Goal: Task Accomplishment & Management: Use online tool/utility

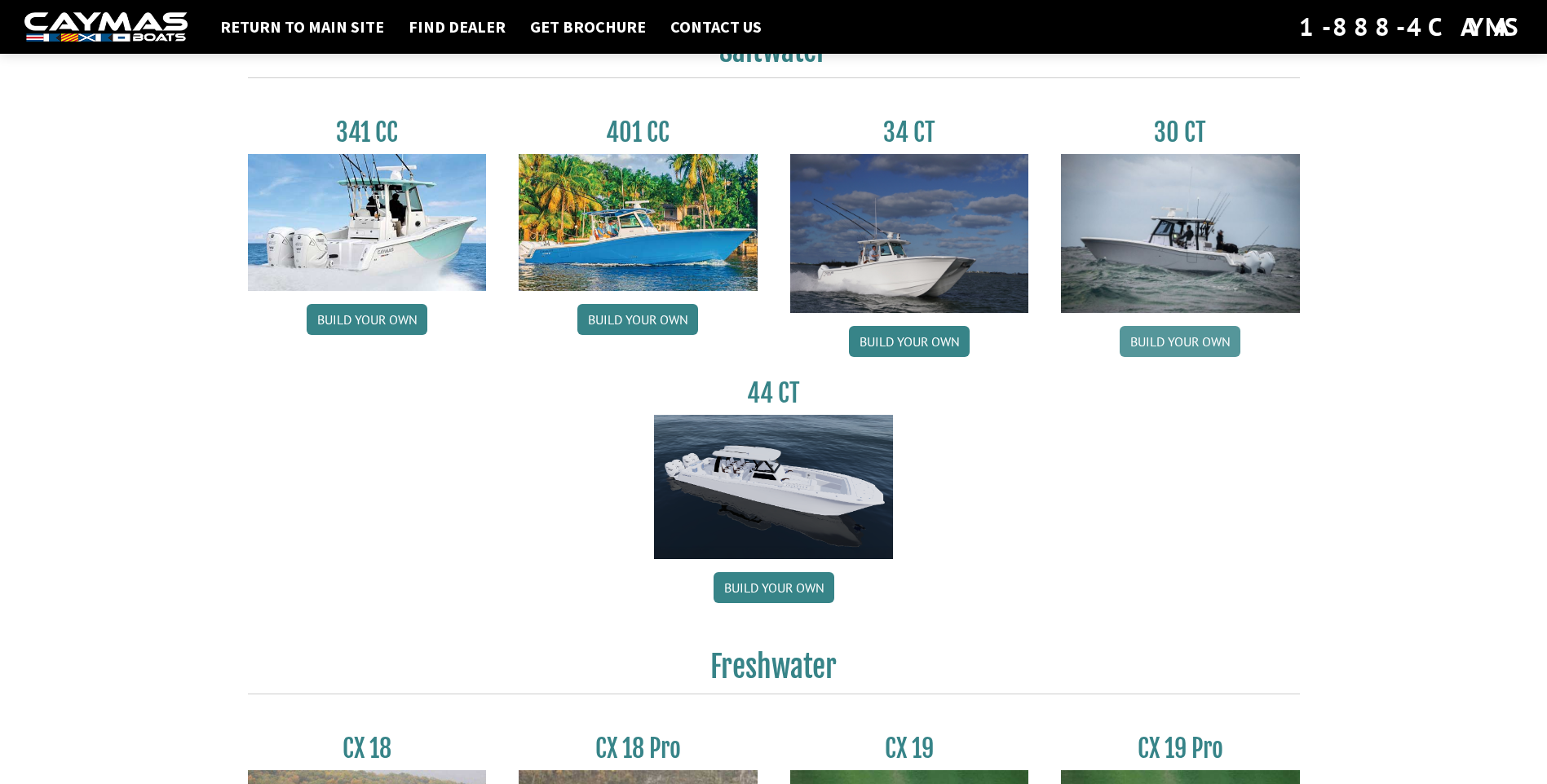
scroll to position [748, 0]
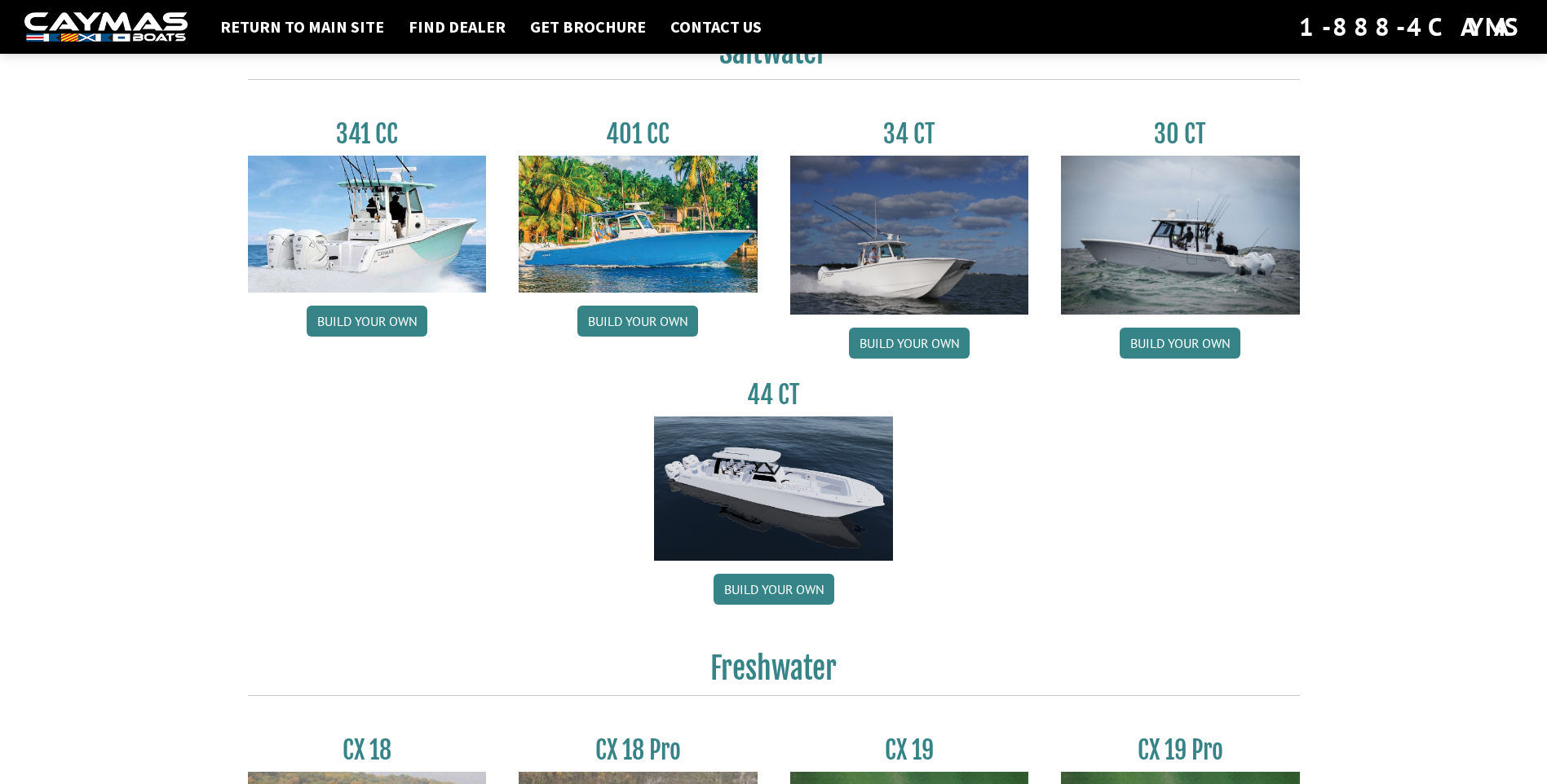
click at [785, 484] on img at bounding box center [774, 489] width 239 height 145
click at [781, 592] on link "Build your own" at bounding box center [774, 589] width 121 height 31
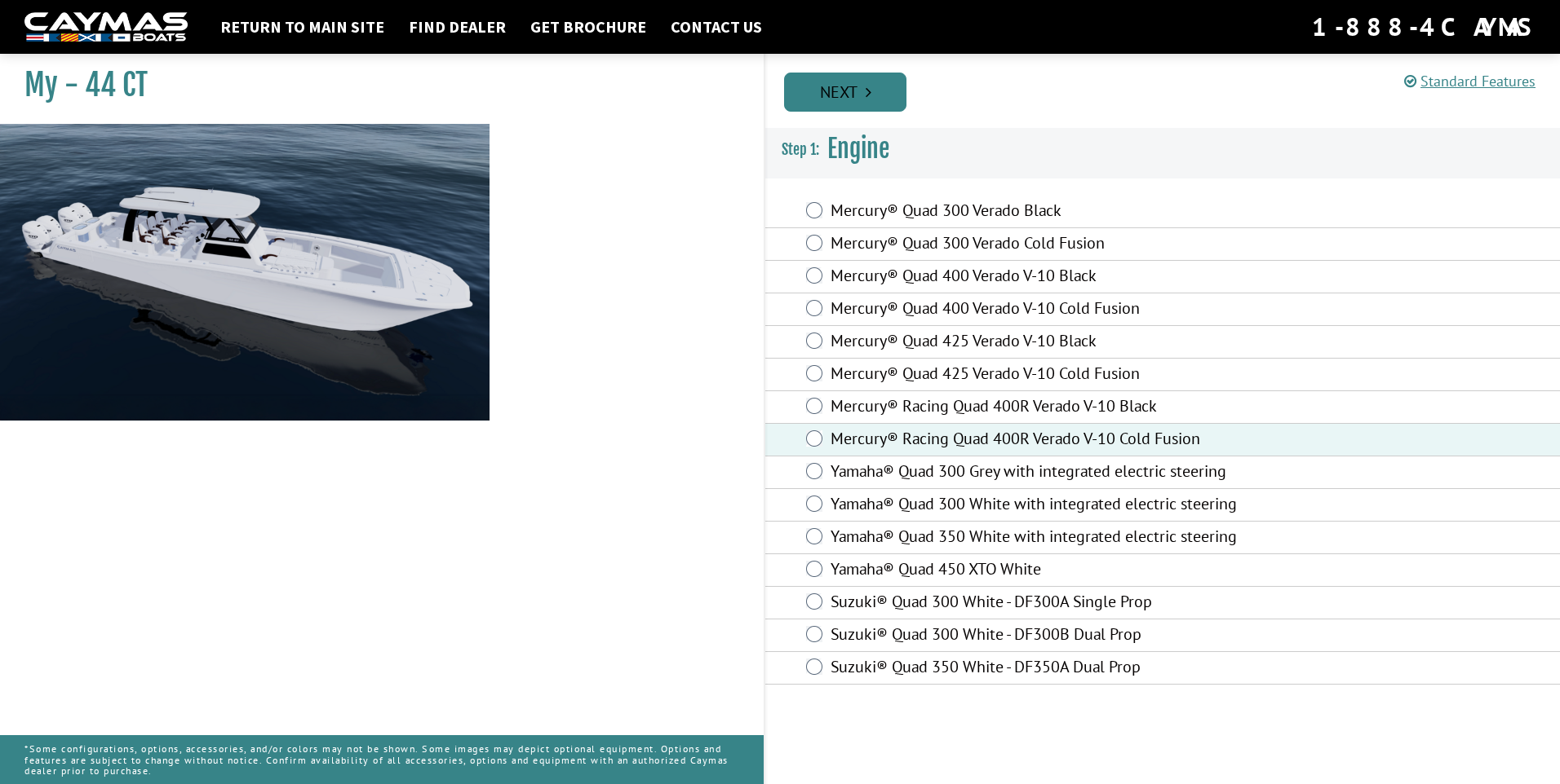
click at [875, 91] on link "Next" at bounding box center [845, 92] width 122 height 39
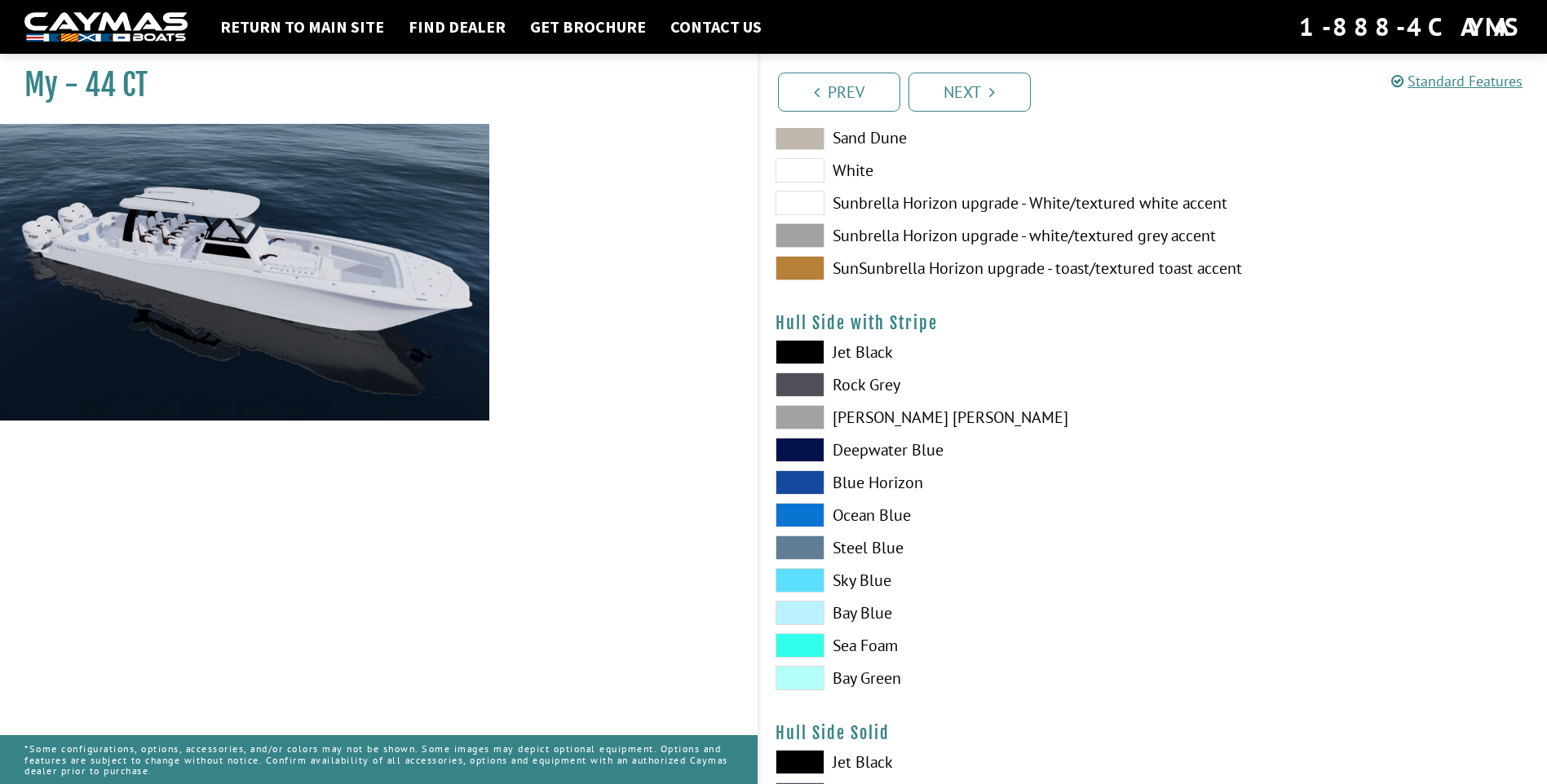
scroll to position [244, 0]
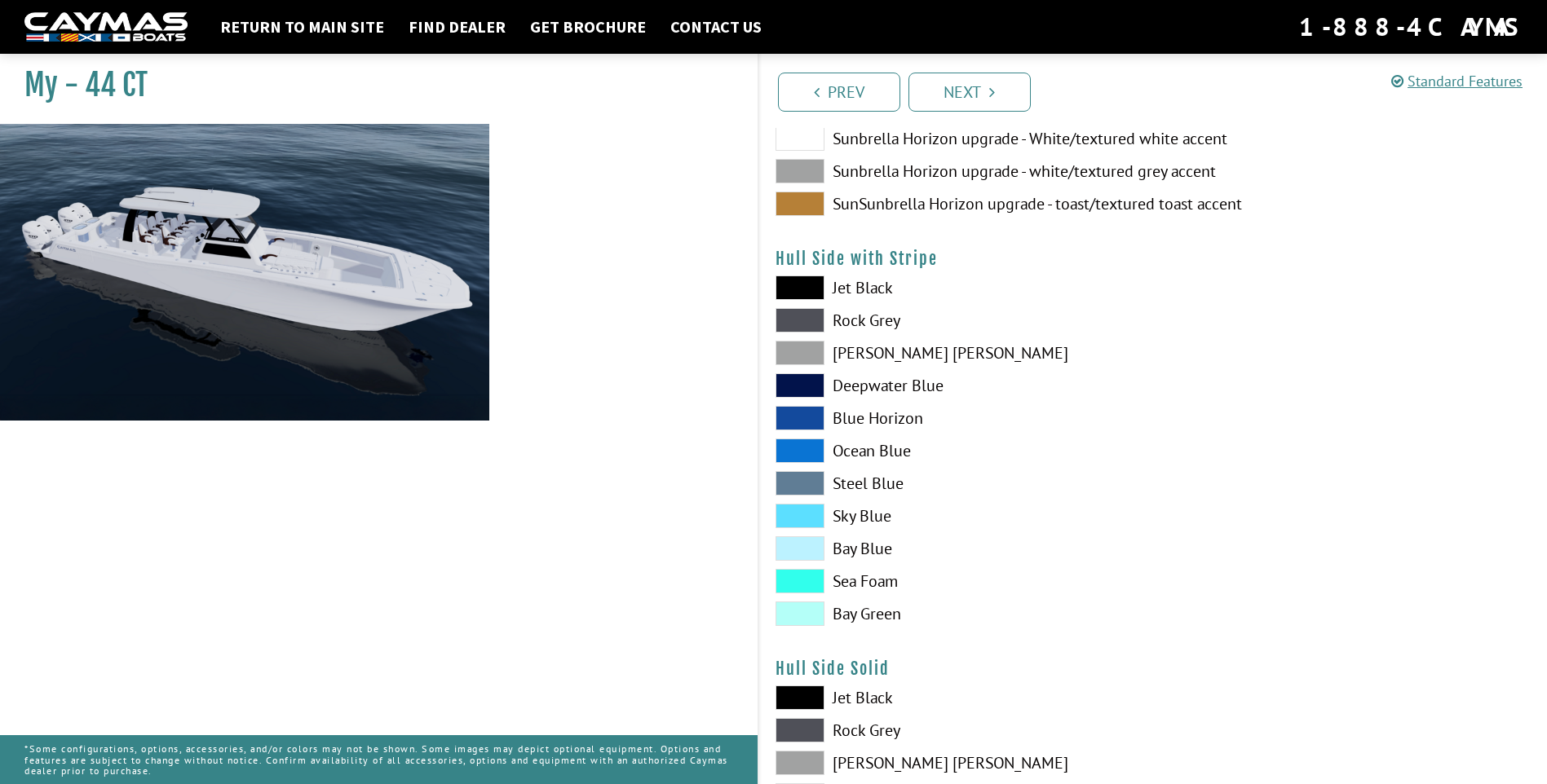
click at [806, 512] on span at bounding box center [800, 516] width 48 height 24
click at [806, 450] on span at bounding box center [800, 451] width 48 height 24
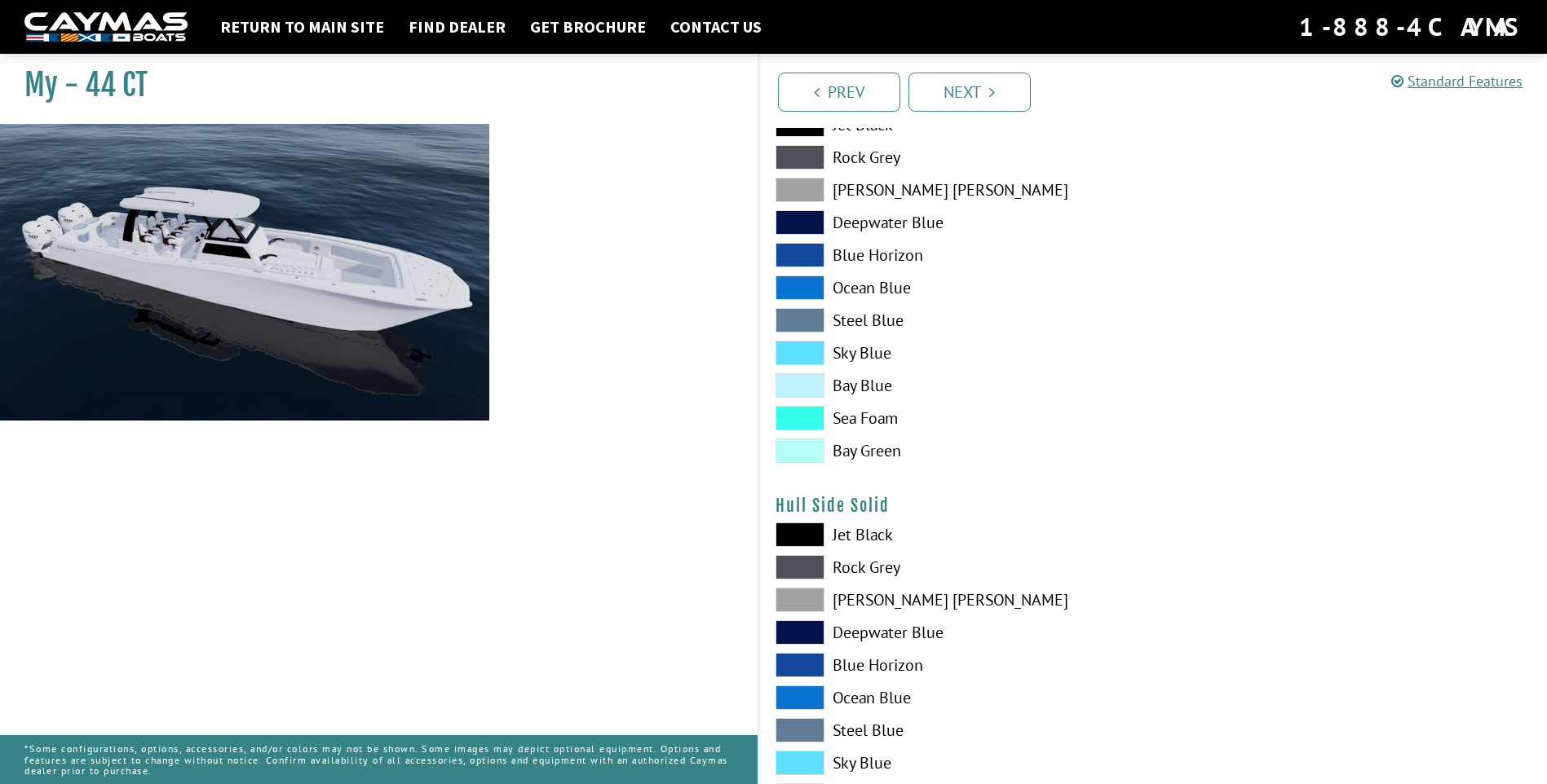
scroll to position [489, 0]
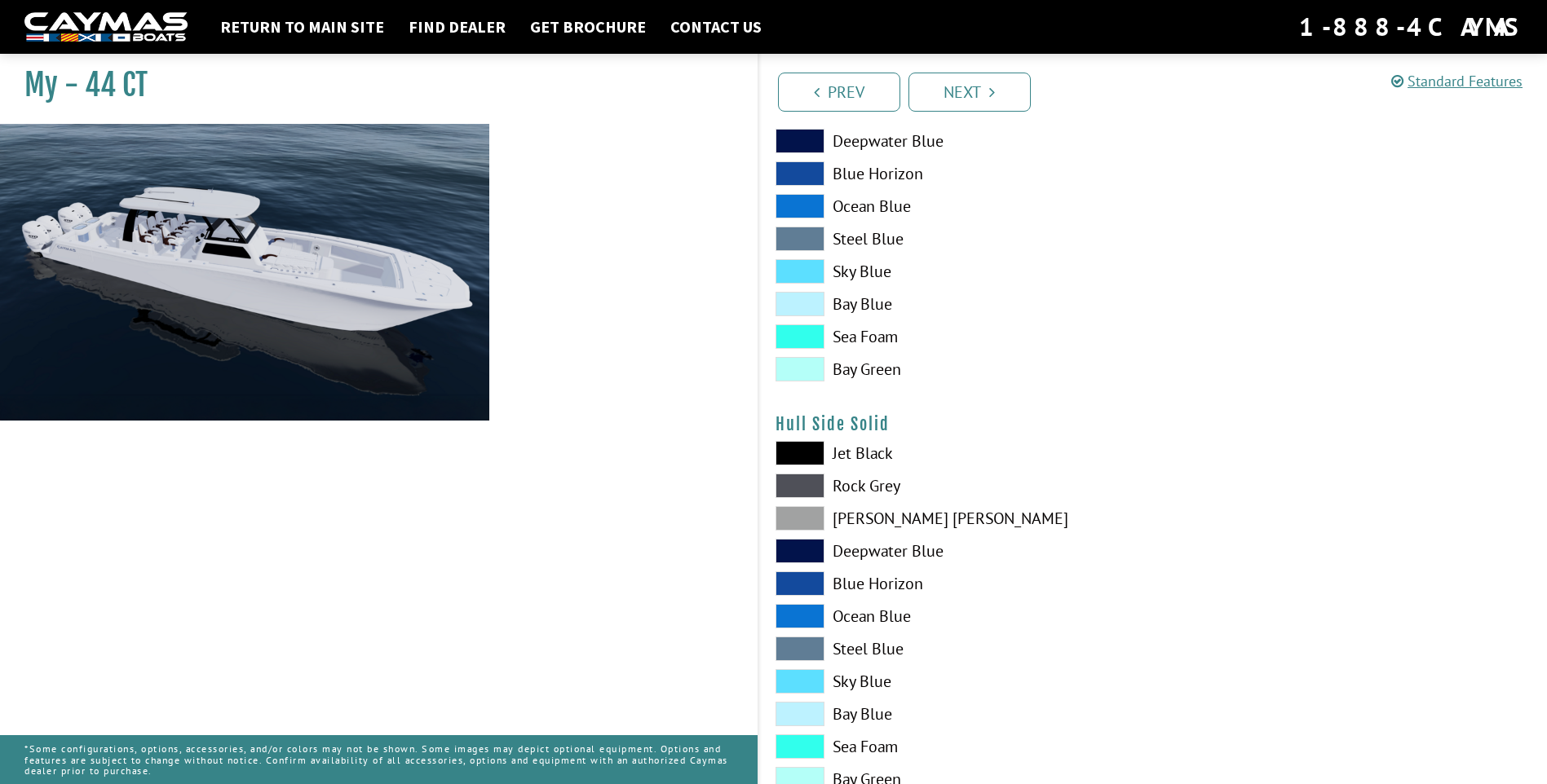
click at [800, 612] on span at bounding box center [800, 616] width 48 height 24
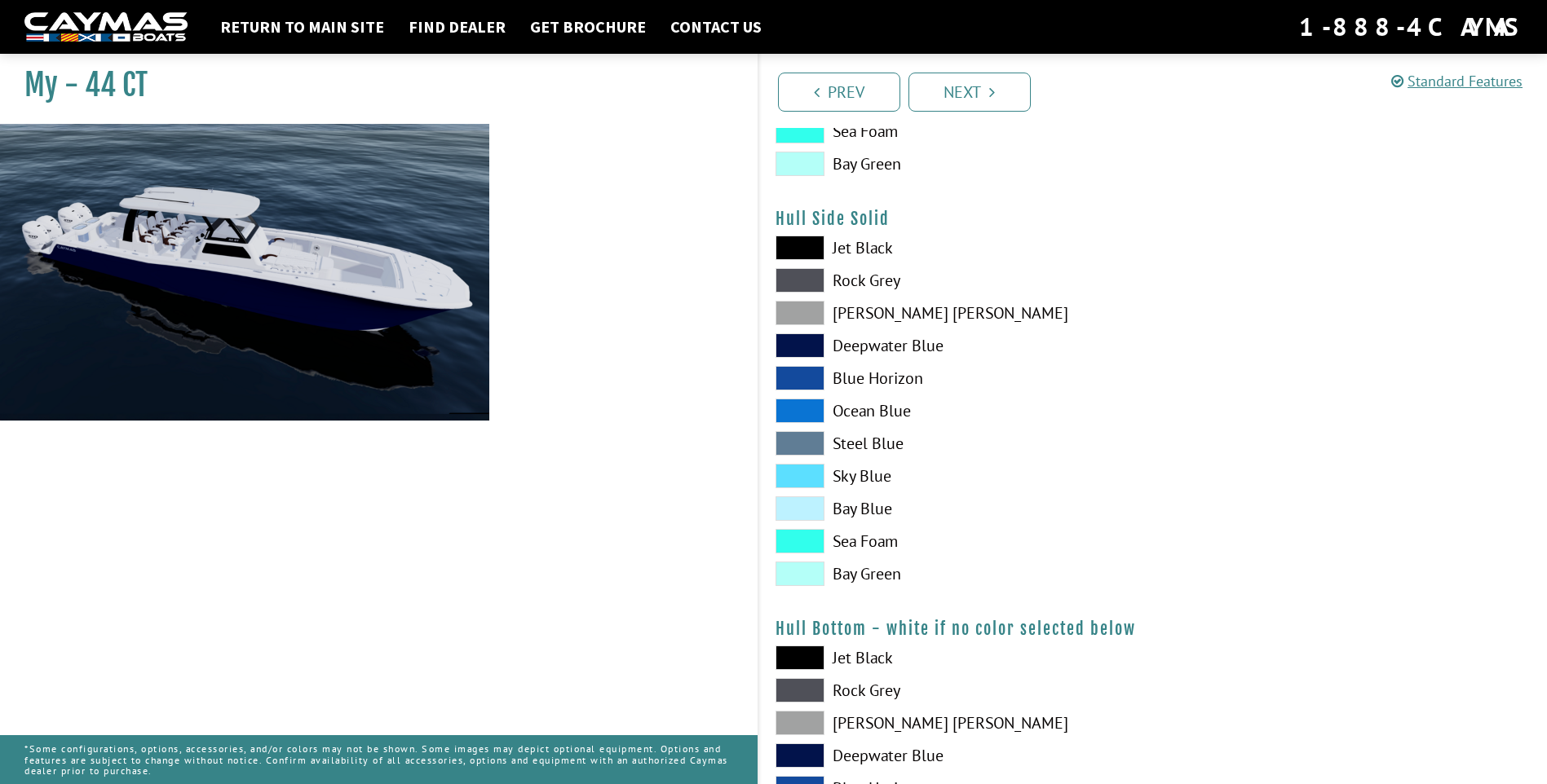
scroll to position [652, 0]
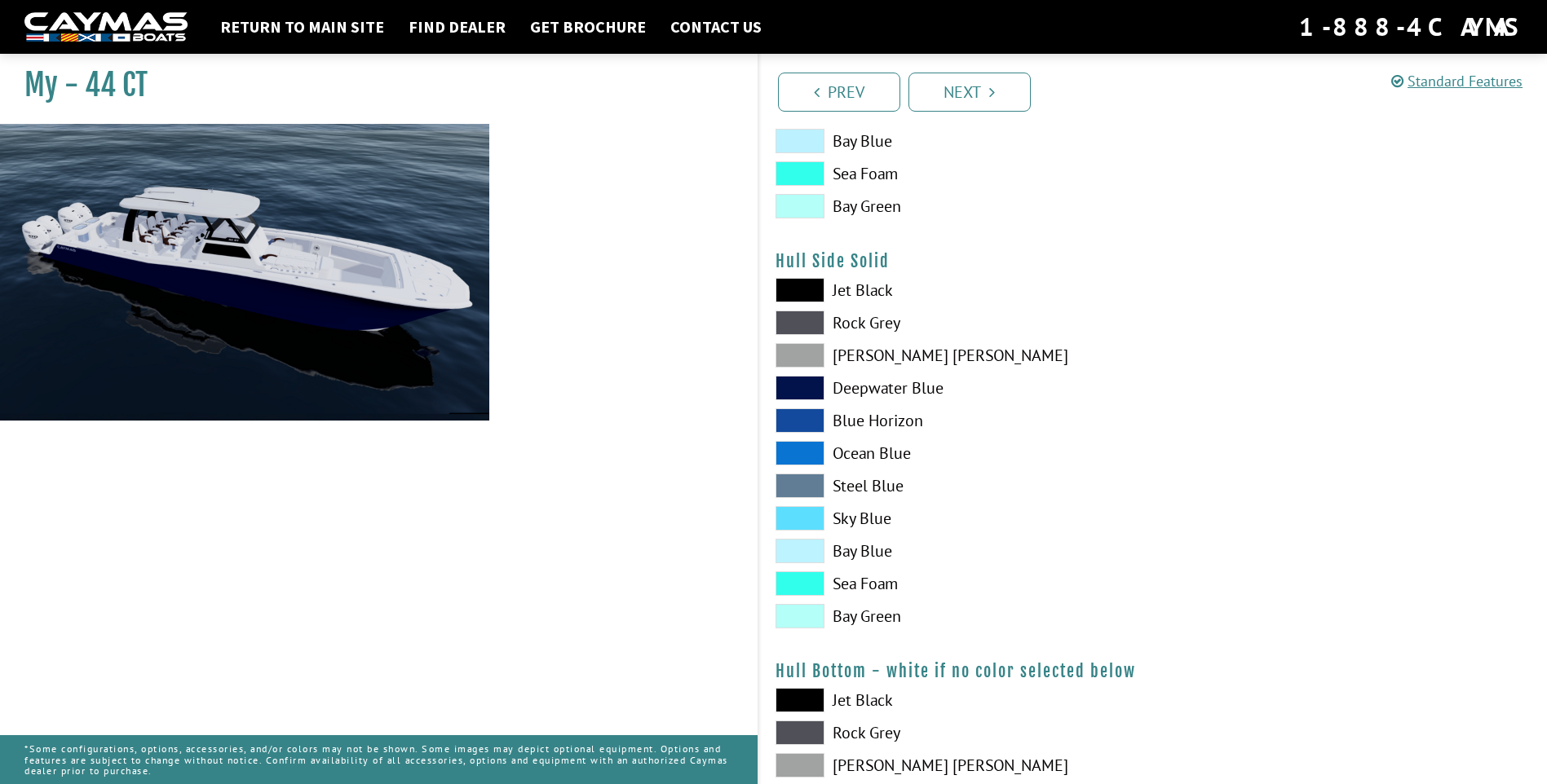
click at [804, 299] on span at bounding box center [800, 290] width 48 height 24
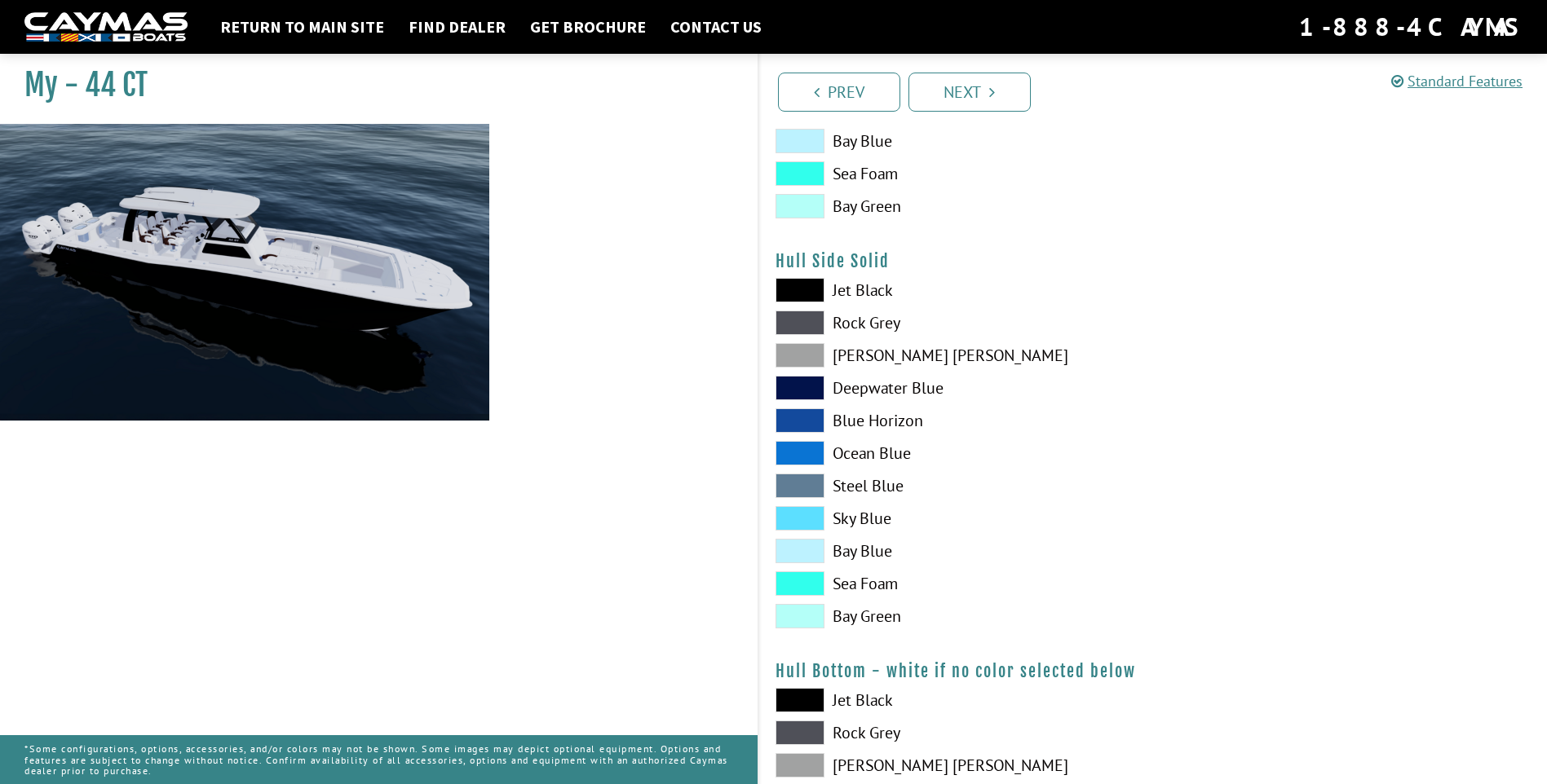
click at [800, 507] on span at bounding box center [800, 518] width 48 height 24
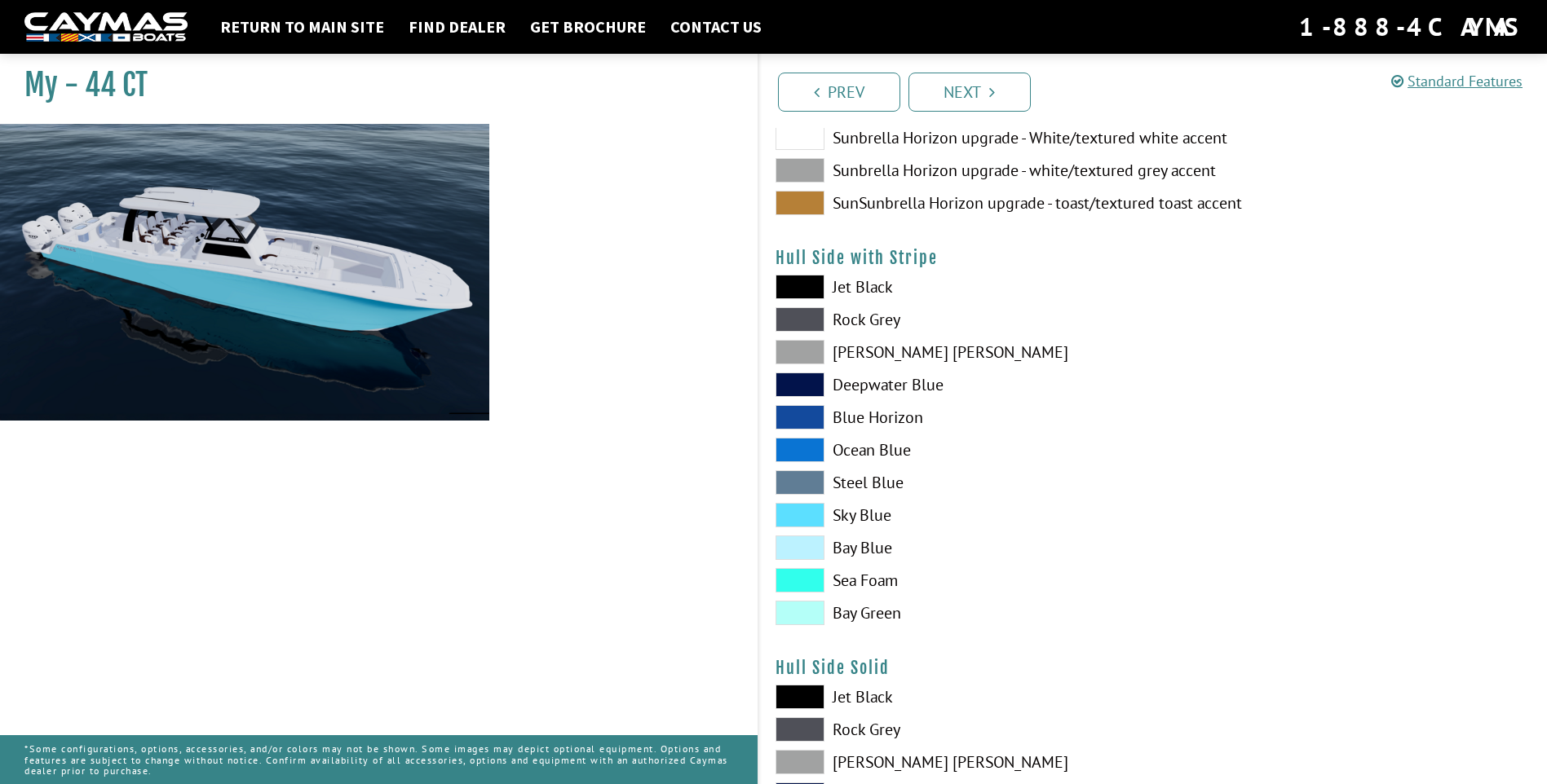
scroll to position [244, 0]
click at [804, 320] on span at bounding box center [800, 320] width 48 height 24
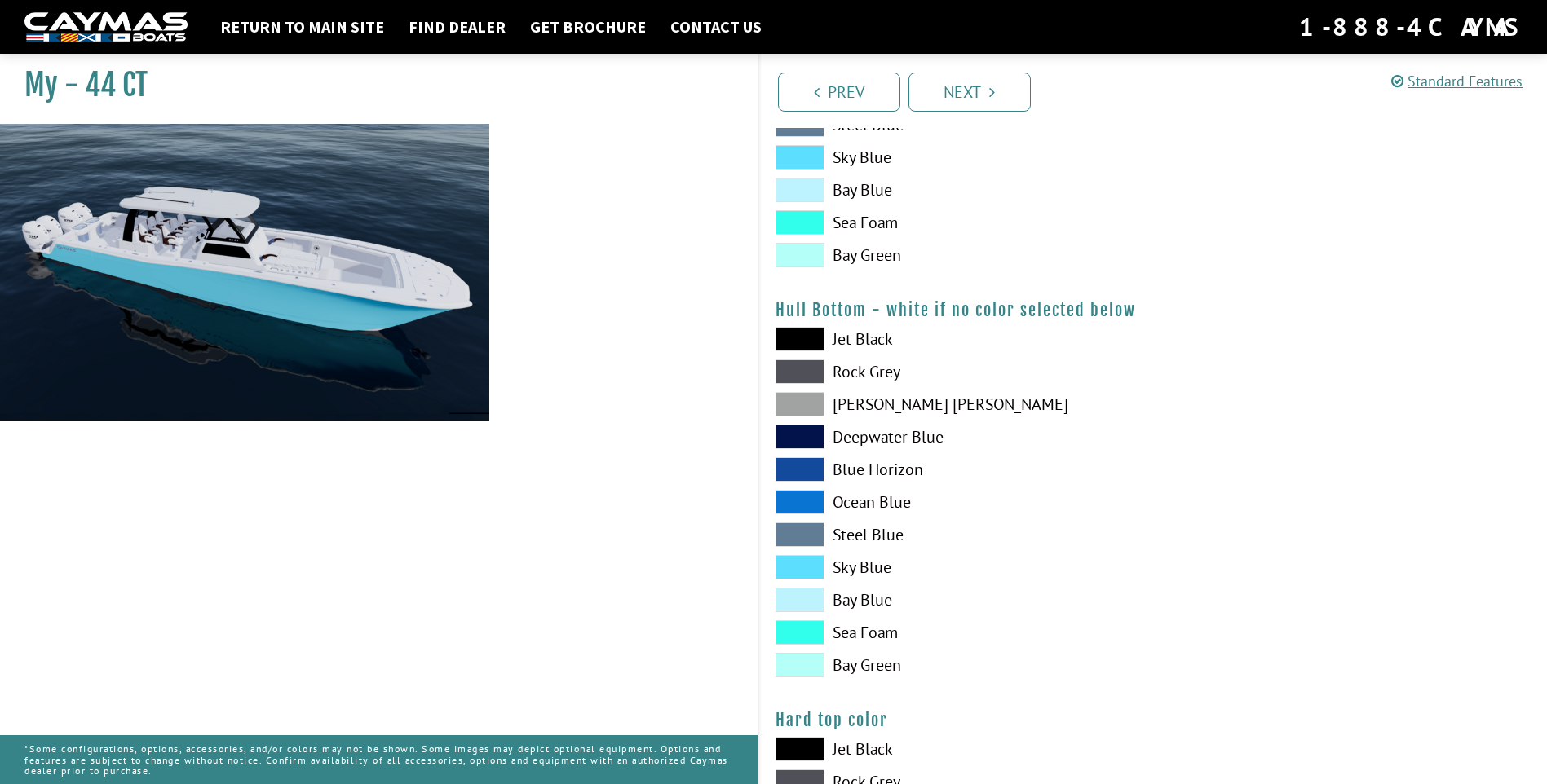
scroll to position [1060, 0]
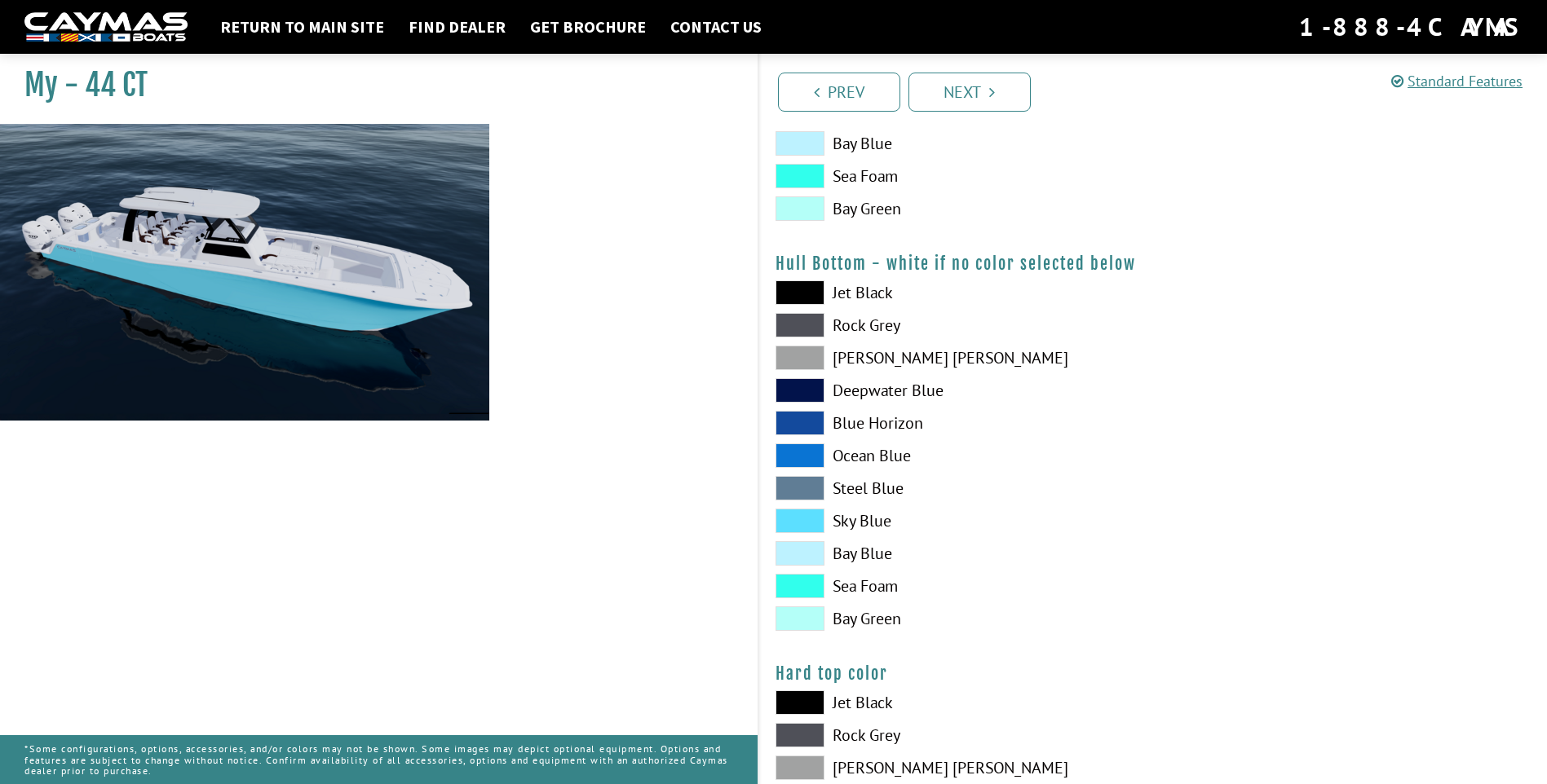
click at [808, 521] on span at bounding box center [800, 520] width 48 height 24
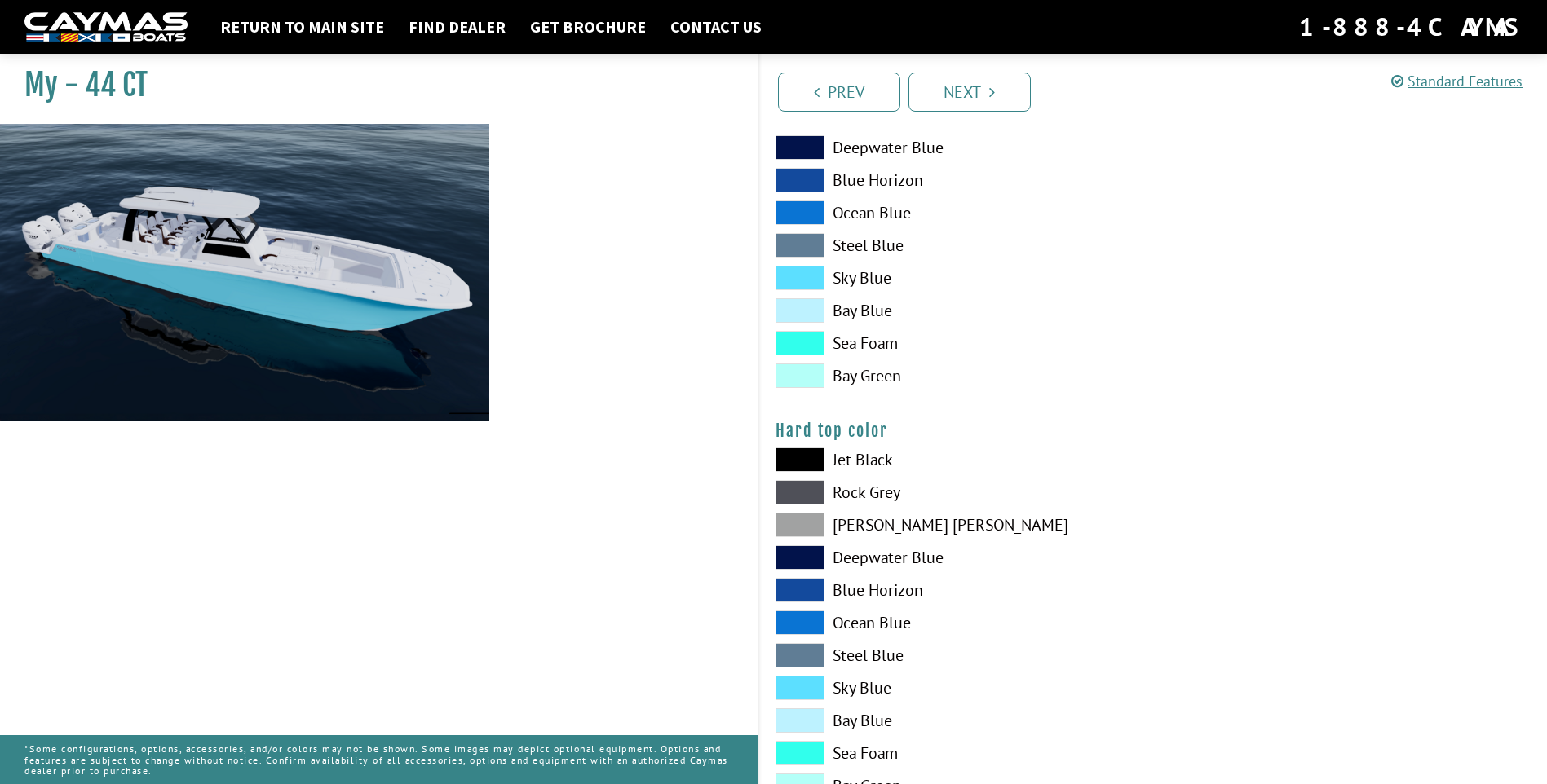
scroll to position [1304, 0]
click at [807, 679] on span at bounding box center [800, 686] width 48 height 24
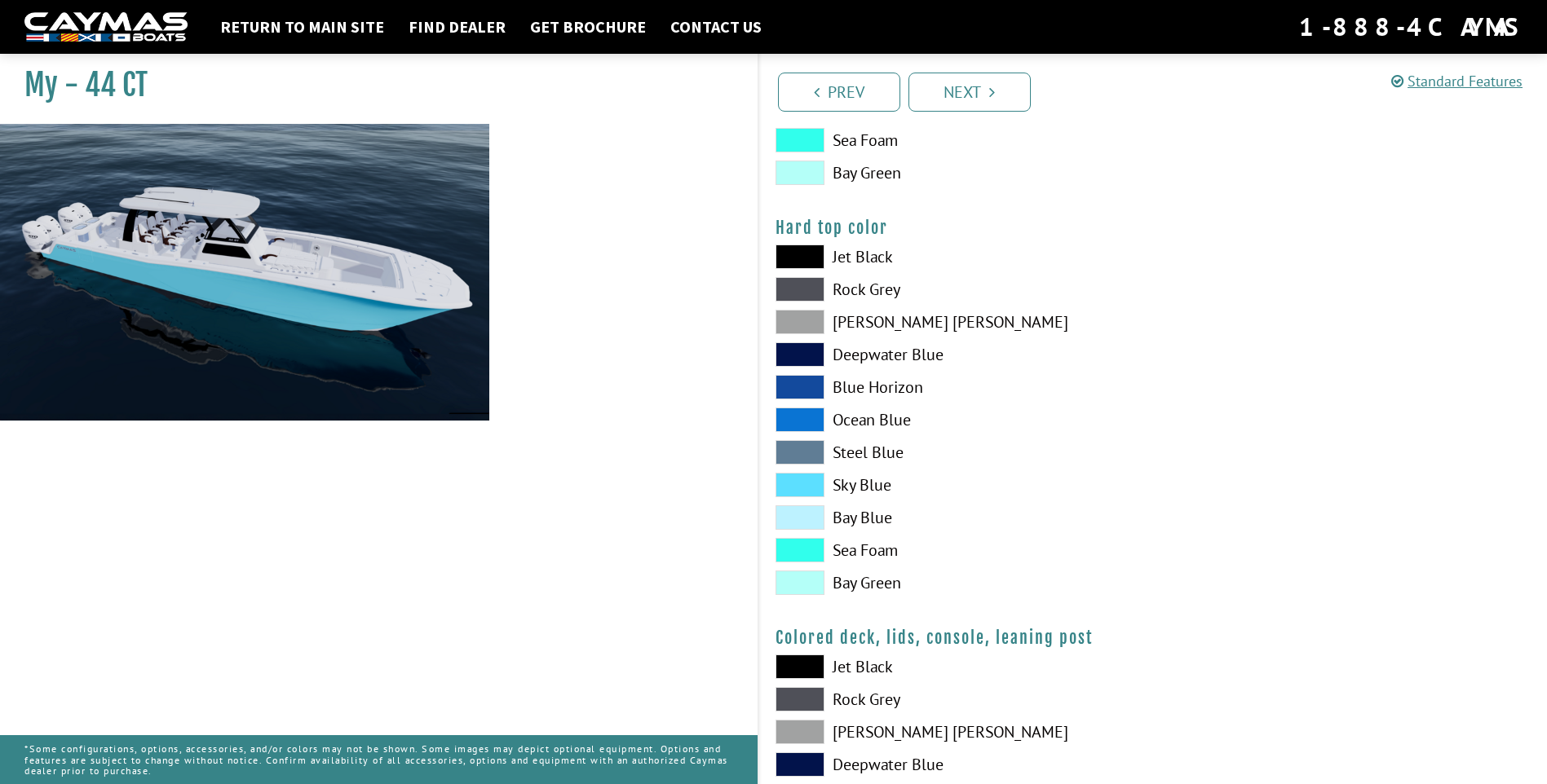
scroll to position [1631, 0]
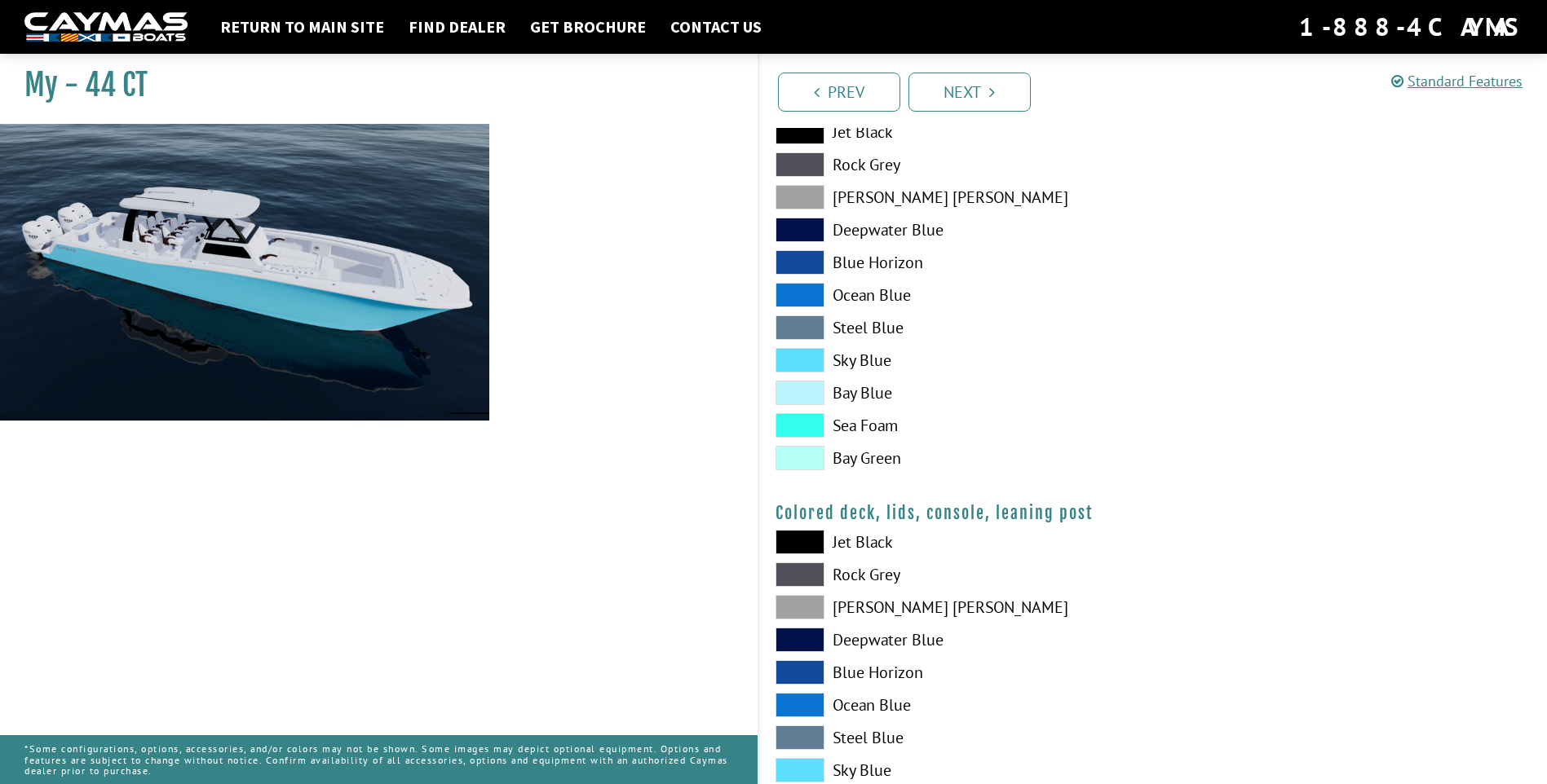
click at [803, 359] on span at bounding box center [800, 360] width 48 height 24
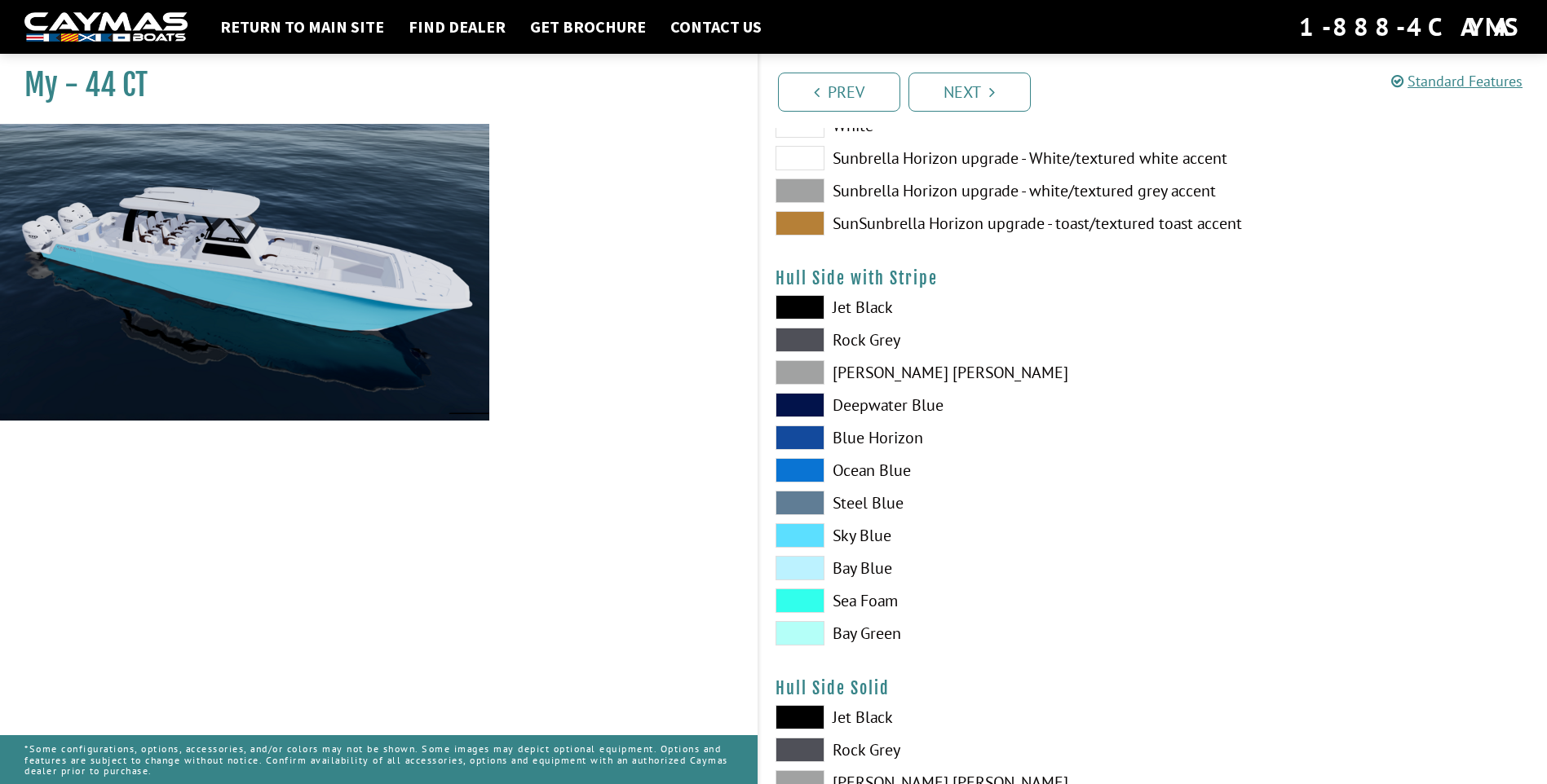
scroll to position [62, 0]
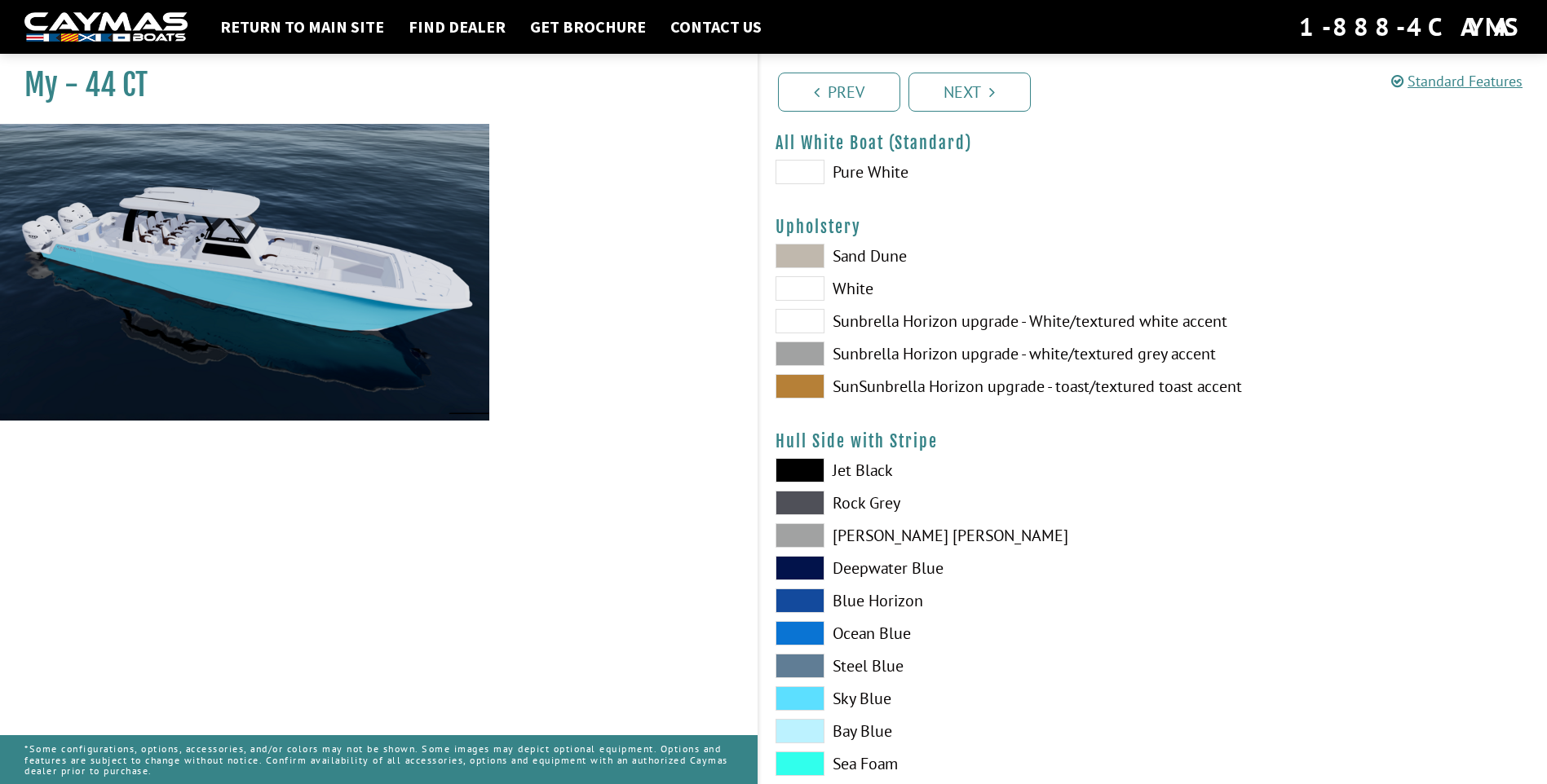
click at [816, 316] on span at bounding box center [800, 321] width 48 height 24
click at [979, 76] on link "Next" at bounding box center [969, 92] width 122 height 39
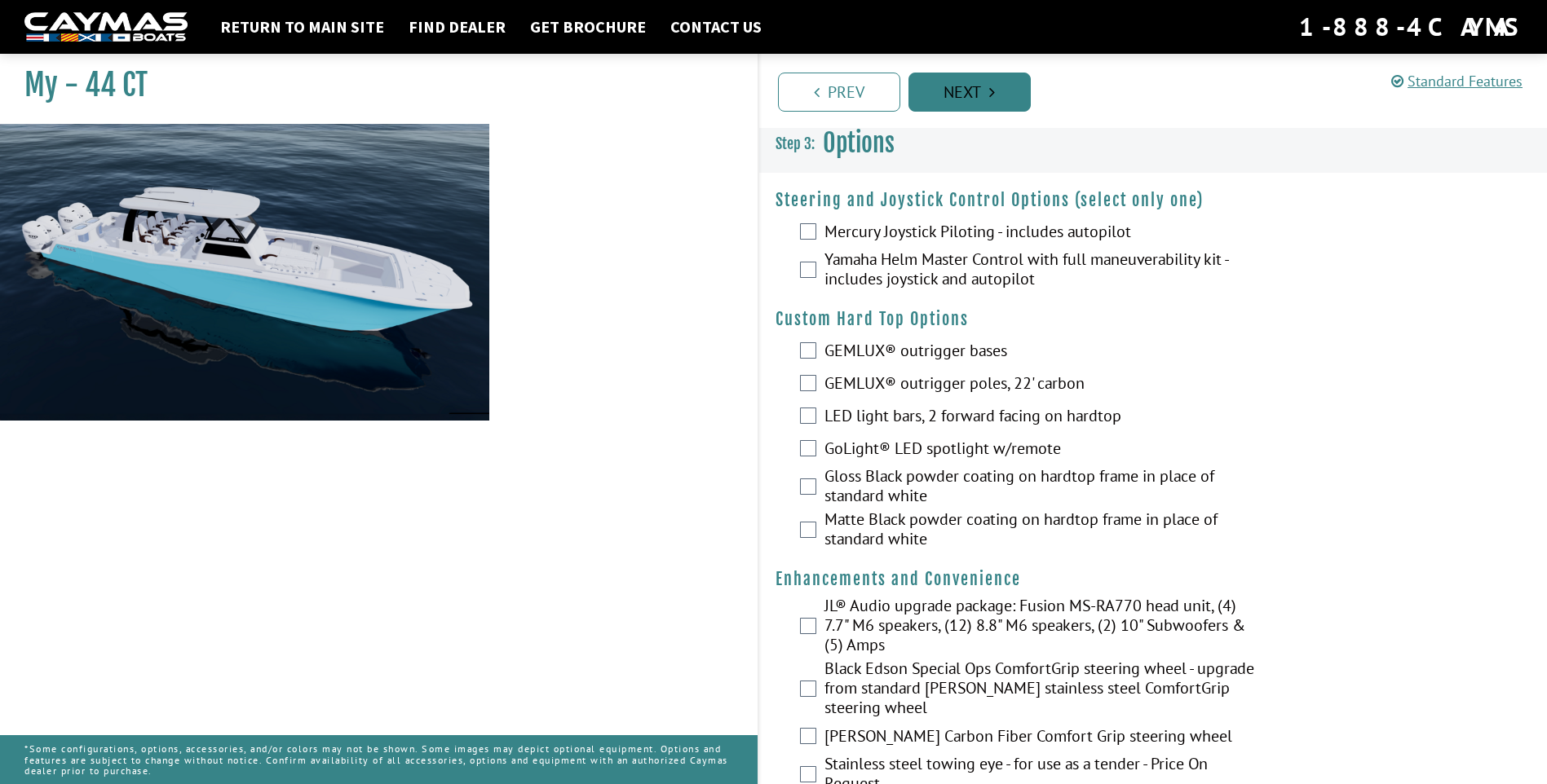
scroll to position [0, 0]
